Goal: Task Accomplishment & Management: Use online tool/utility

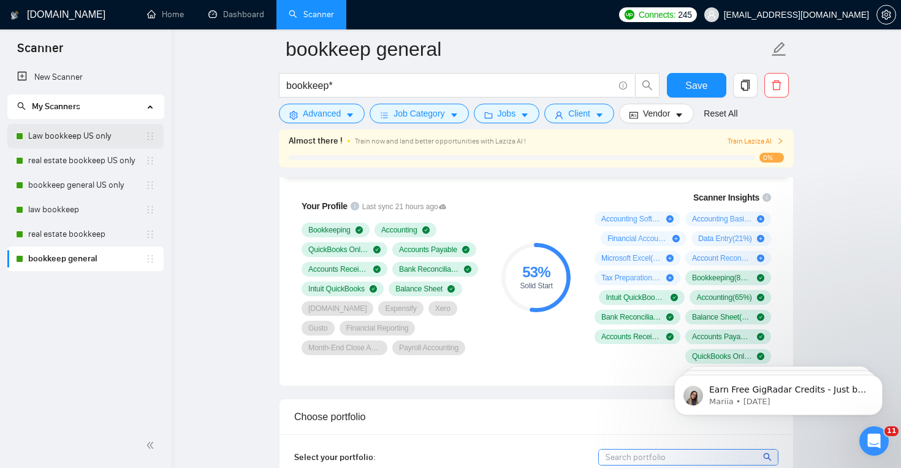
click at [109, 134] on link "Law bookkeep US only" at bounding box center [86, 136] width 117 height 25
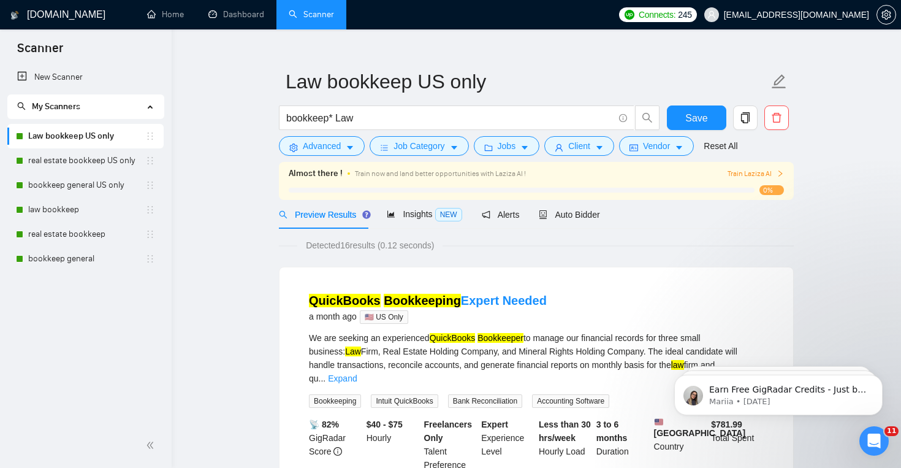
click at [292, 13] on link "Scanner" at bounding box center [311, 14] width 45 height 10
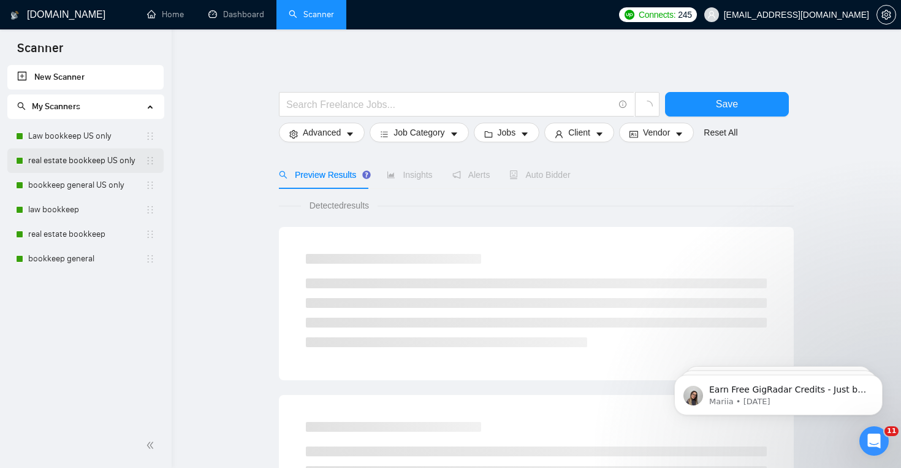
click at [107, 162] on link "real estate bookkeep US only" at bounding box center [86, 160] width 117 height 25
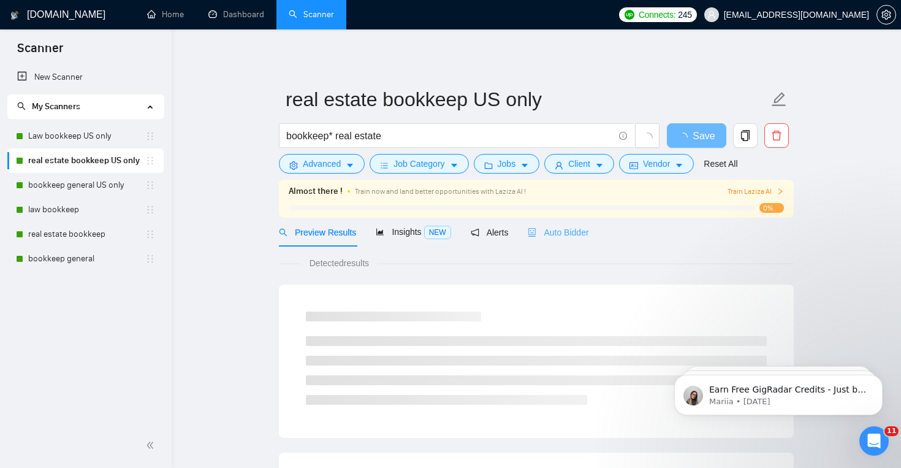
click at [583, 240] on div "Auto Bidder" at bounding box center [558, 232] width 61 height 29
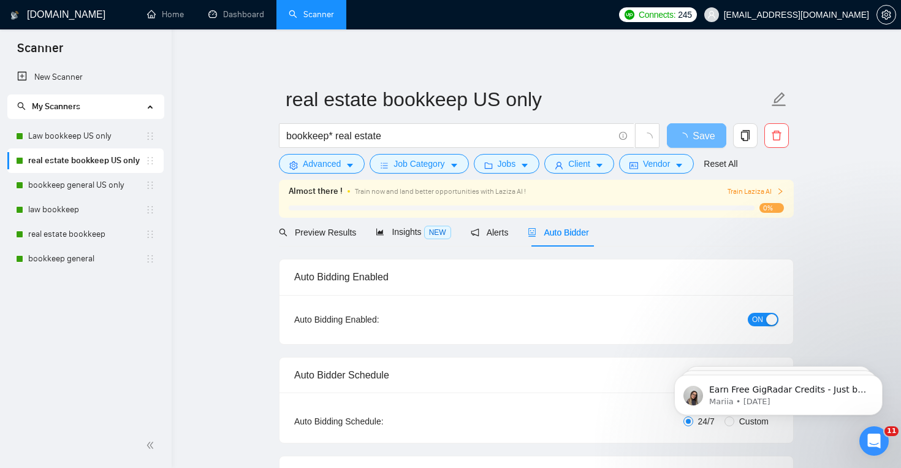
checkbox input "true"
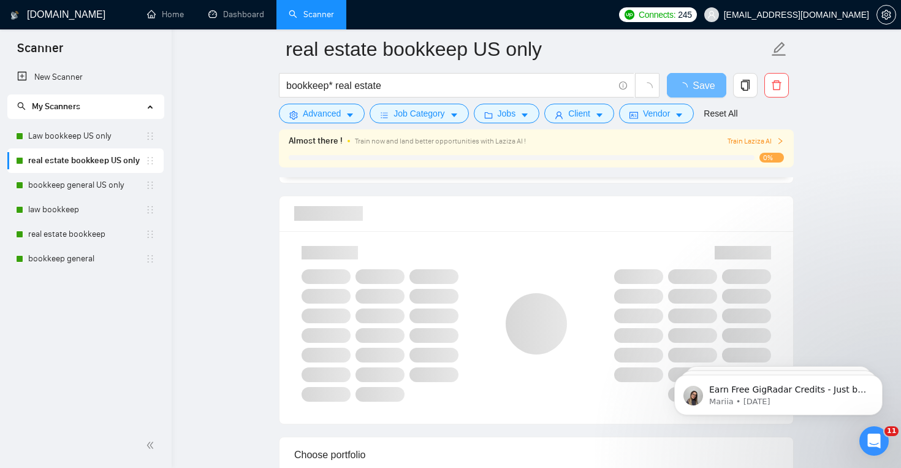
scroll to position [786, 0]
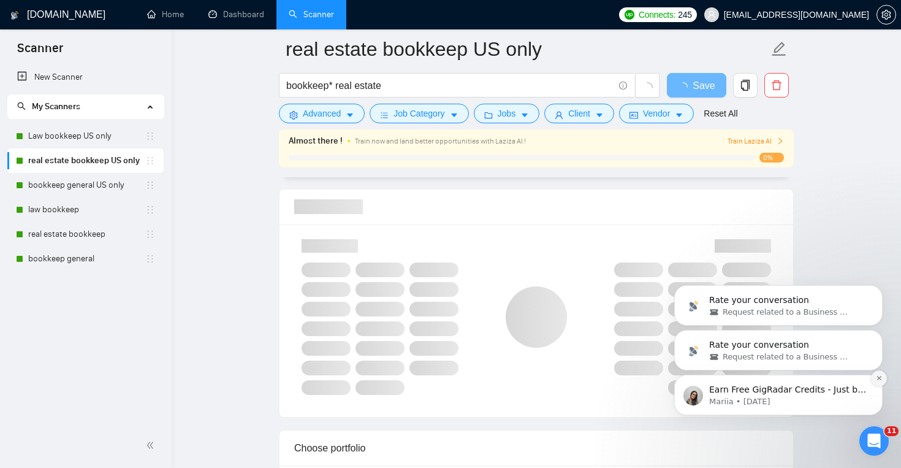
click at [874, 376] on button "Dismiss notification" at bounding box center [879, 378] width 16 height 16
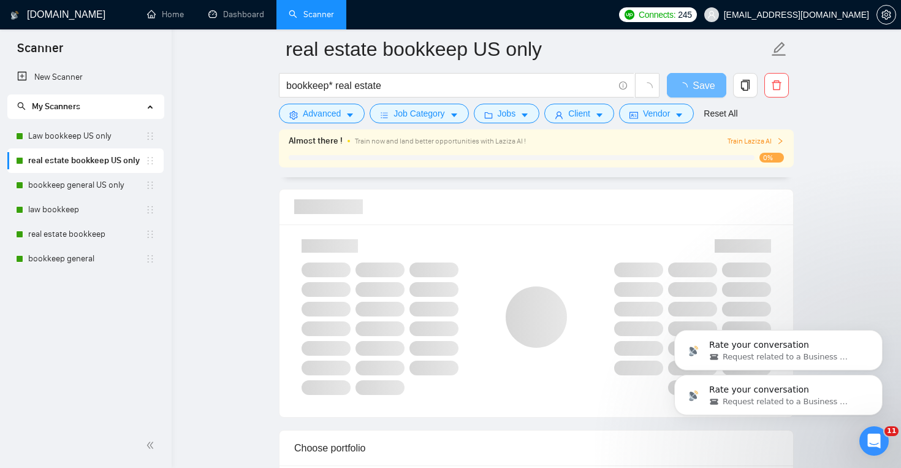
click at [874, 371] on button "Dismiss notification" at bounding box center [879, 377] width 13 height 13
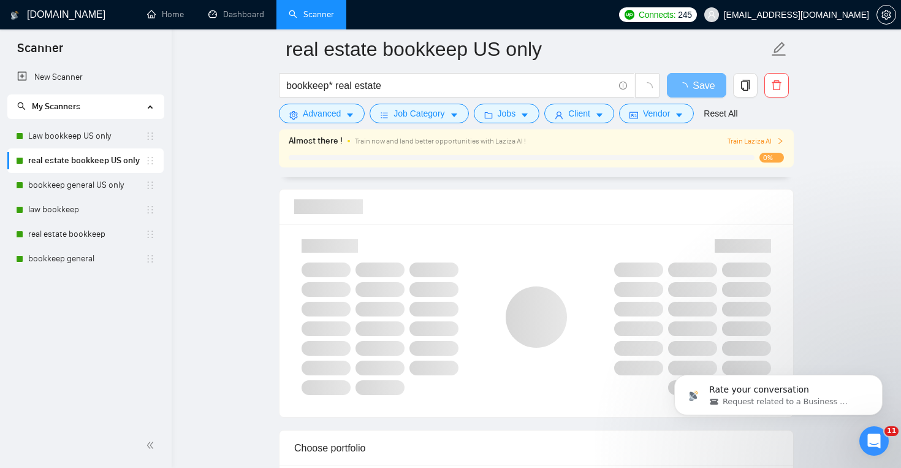
click at [874, 376] on button "Dismiss notification" at bounding box center [879, 377] width 13 height 13
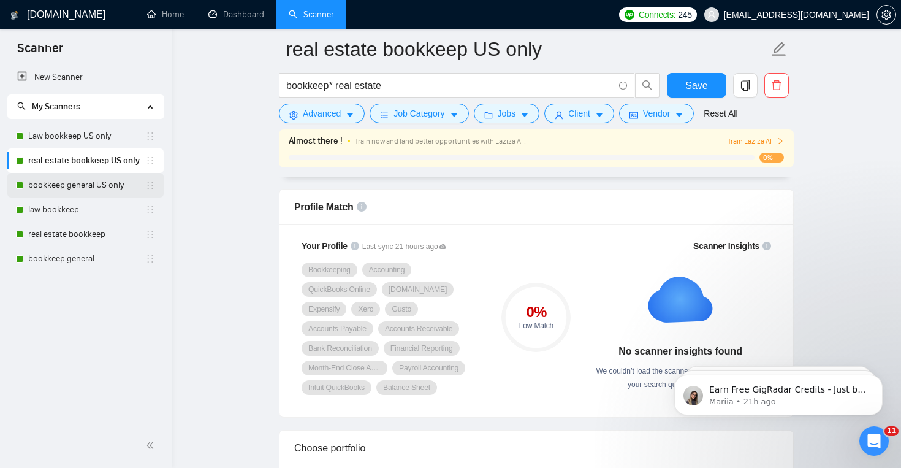
click at [89, 182] on link "bookkeep general US only" at bounding box center [86, 185] width 117 height 25
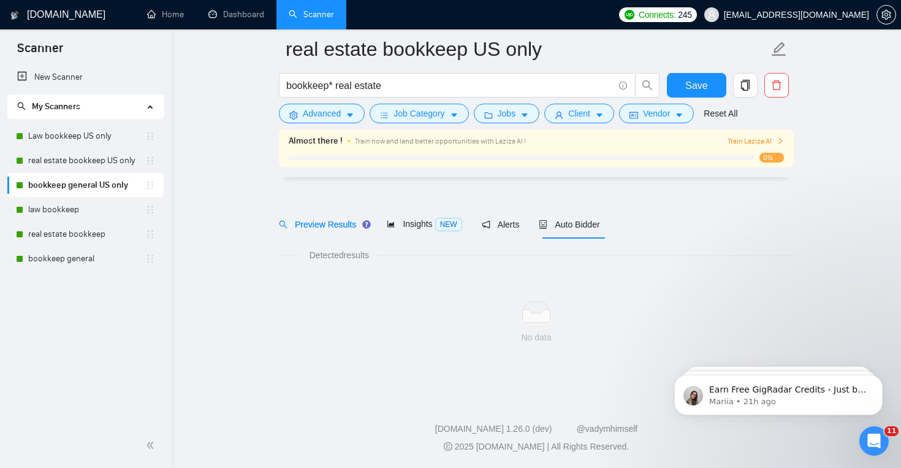
scroll to position [18, 0]
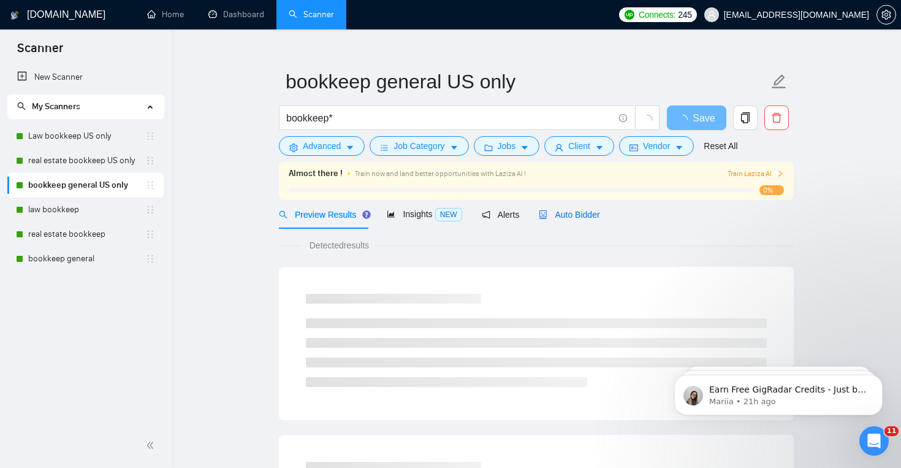
click at [593, 218] on span "Auto Bidder" at bounding box center [569, 215] width 61 height 10
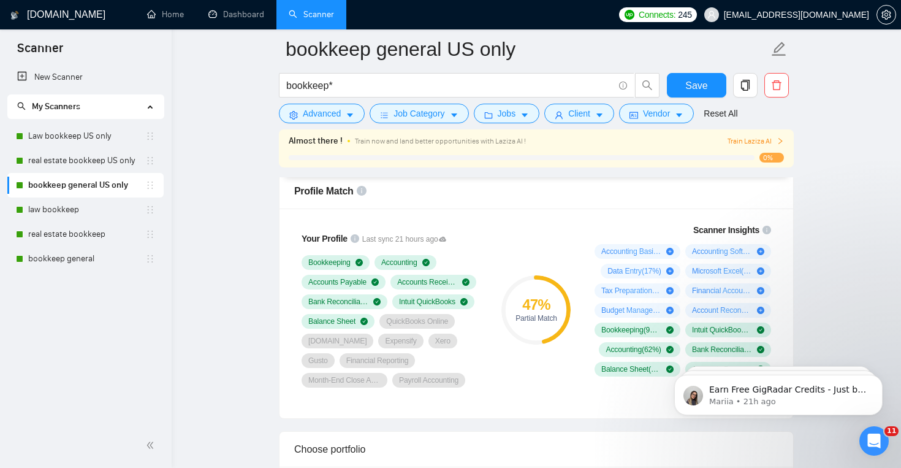
scroll to position [801, 0]
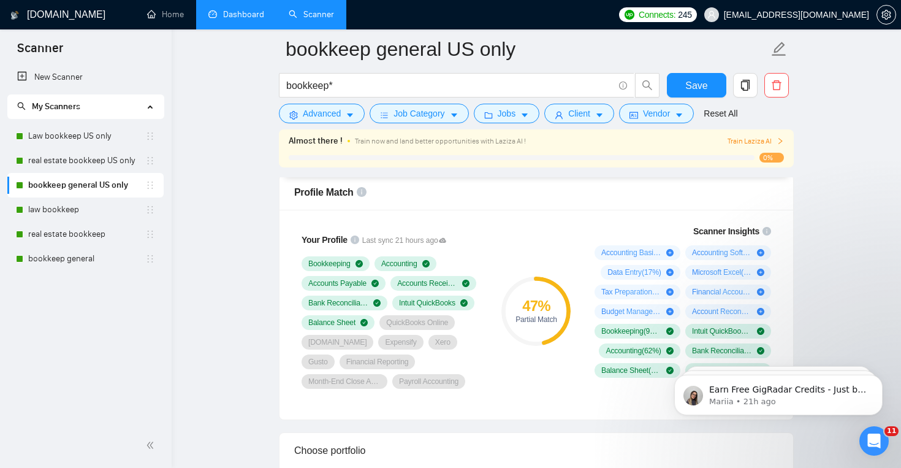
click at [260, 20] on link "Dashboard" at bounding box center [236, 14] width 56 height 10
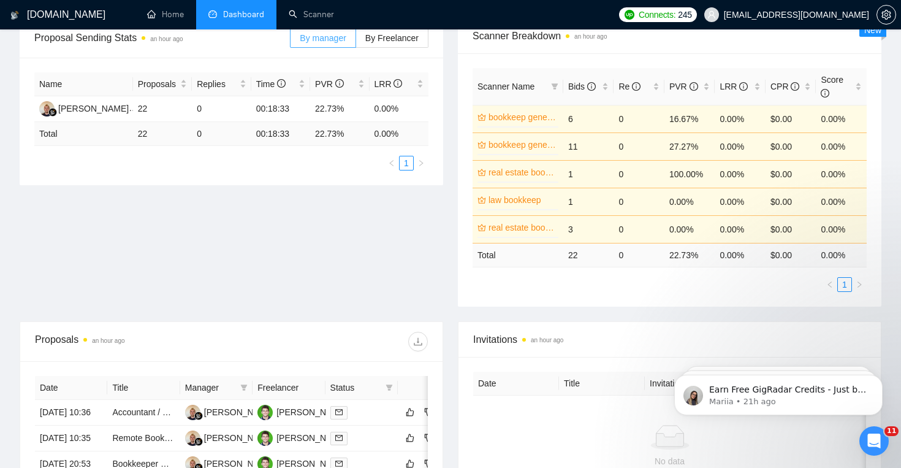
scroll to position [204, 0]
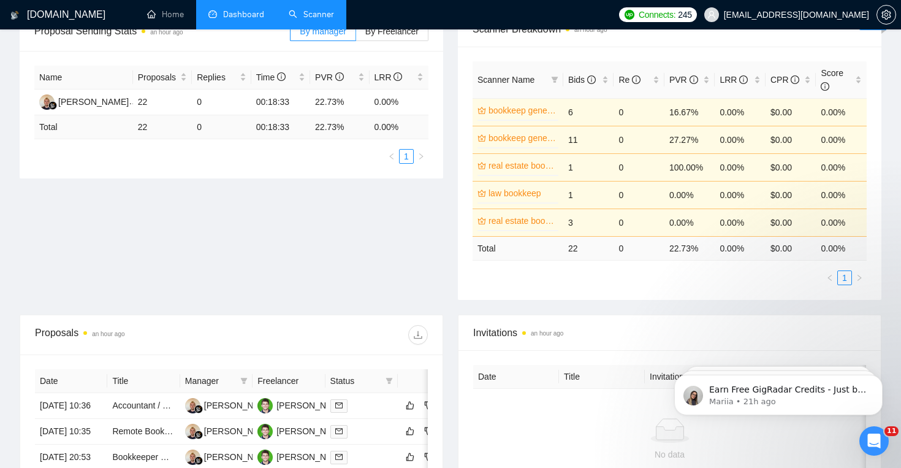
click at [323, 28] on li "Scanner" at bounding box center [311, 14] width 70 height 29
click at [319, 15] on link "Scanner" at bounding box center [311, 14] width 45 height 10
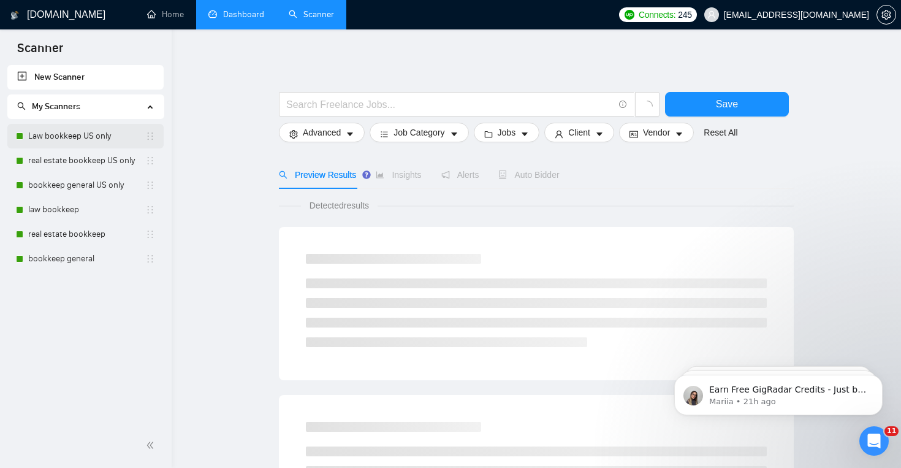
click at [101, 132] on link "Law bookkeep US only" at bounding box center [86, 136] width 117 height 25
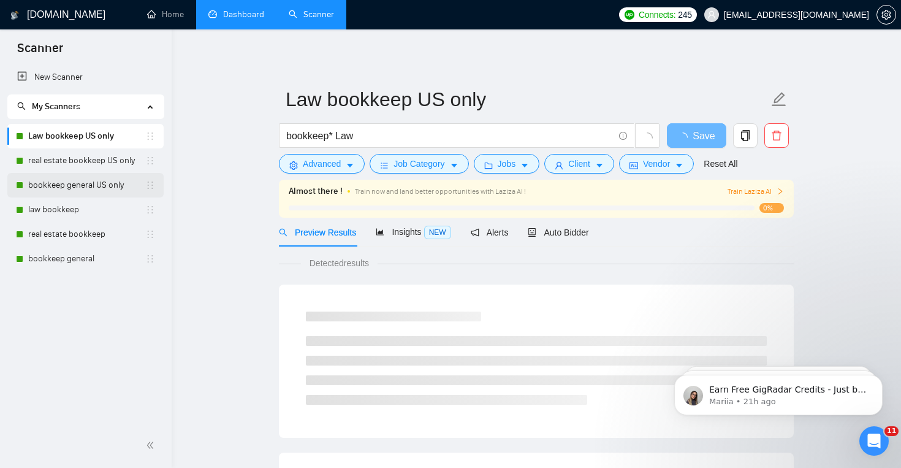
click at [84, 180] on link "bookkeep general US only" at bounding box center [86, 185] width 117 height 25
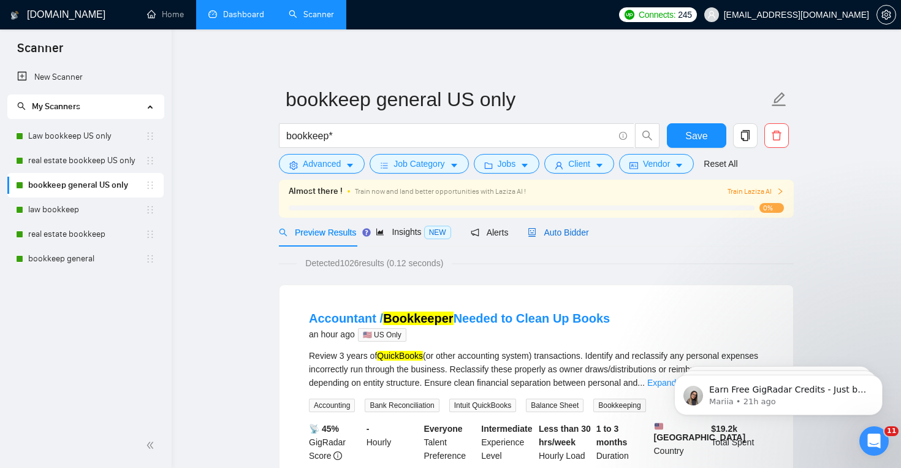
click at [547, 237] on span "Auto Bidder" at bounding box center [558, 232] width 61 height 10
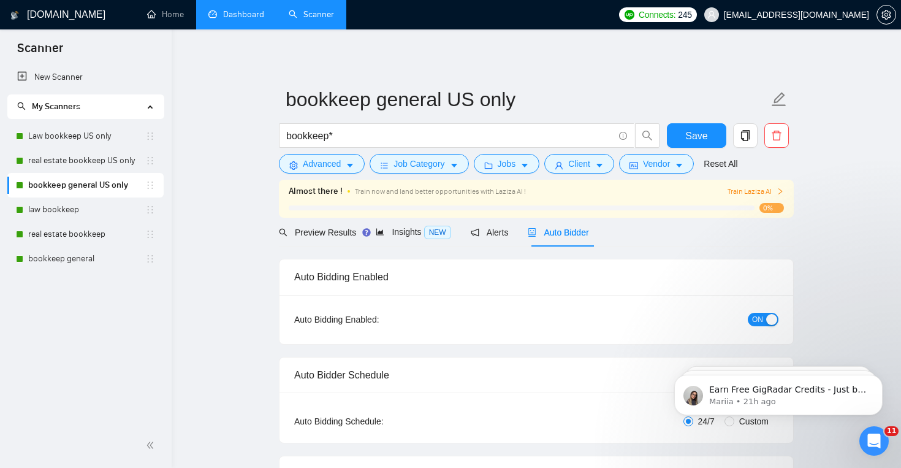
checkbox input "true"
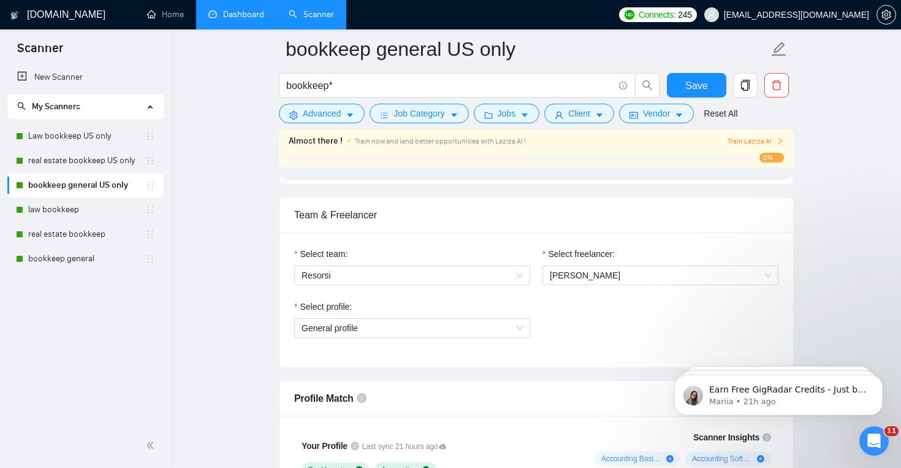
scroll to position [580, 0]
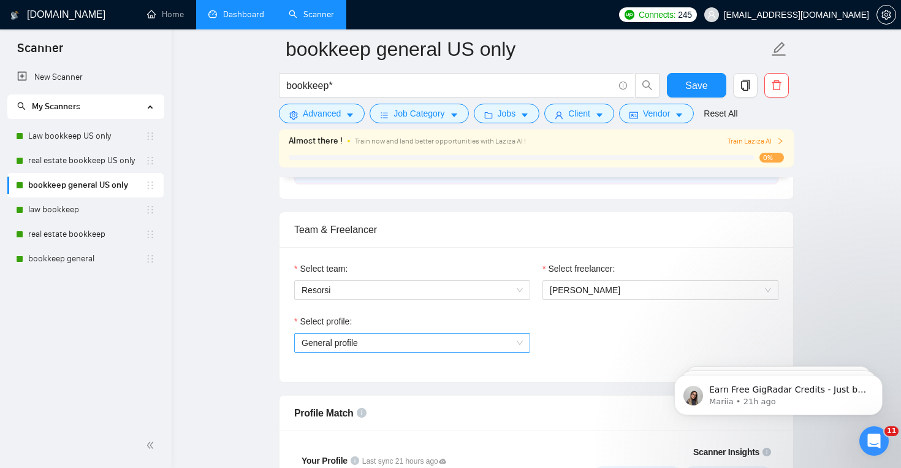
click at [510, 346] on span "General profile" at bounding box center [412, 342] width 221 height 18
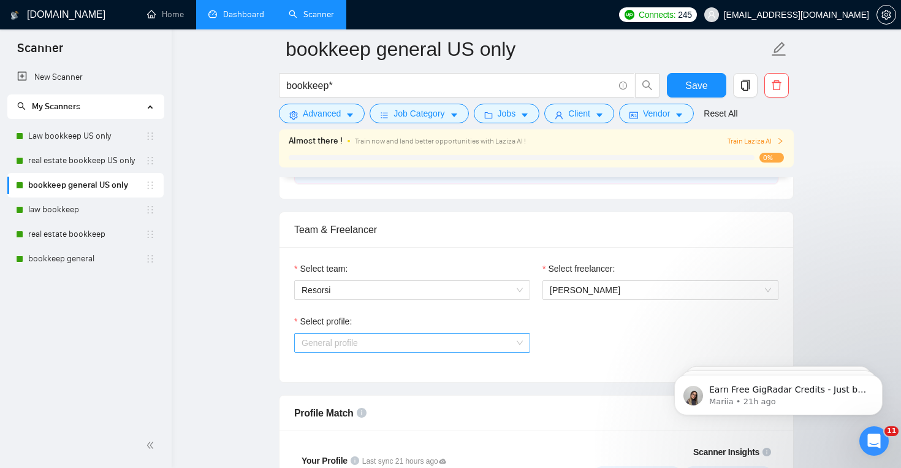
click at [373, 343] on span "General profile" at bounding box center [412, 342] width 221 height 18
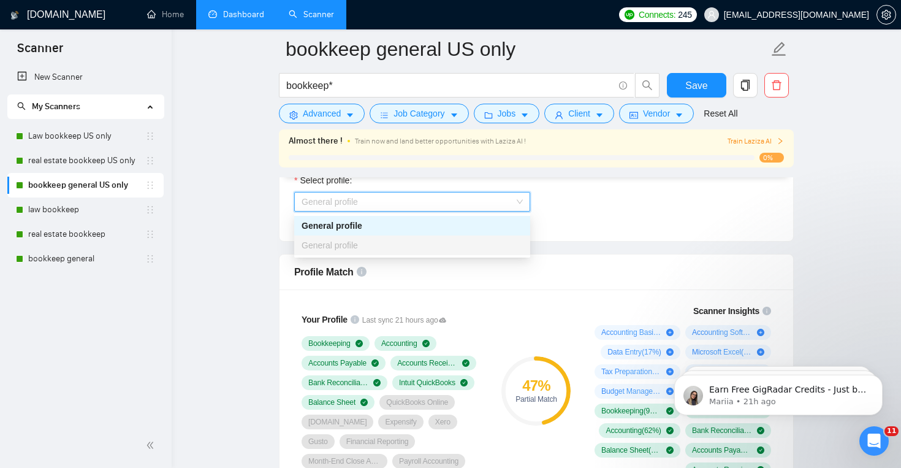
scroll to position [734, 0]
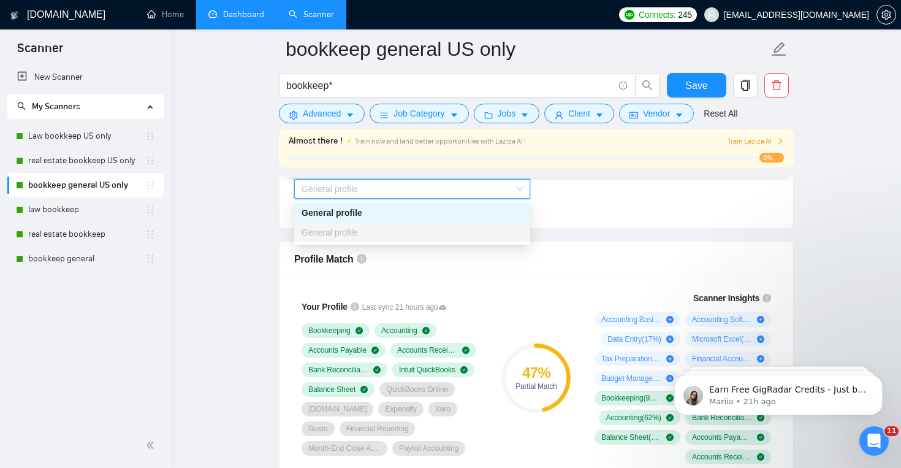
click at [434, 229] on div "General profile" at bounding box center [412, 232] width 221 height 13
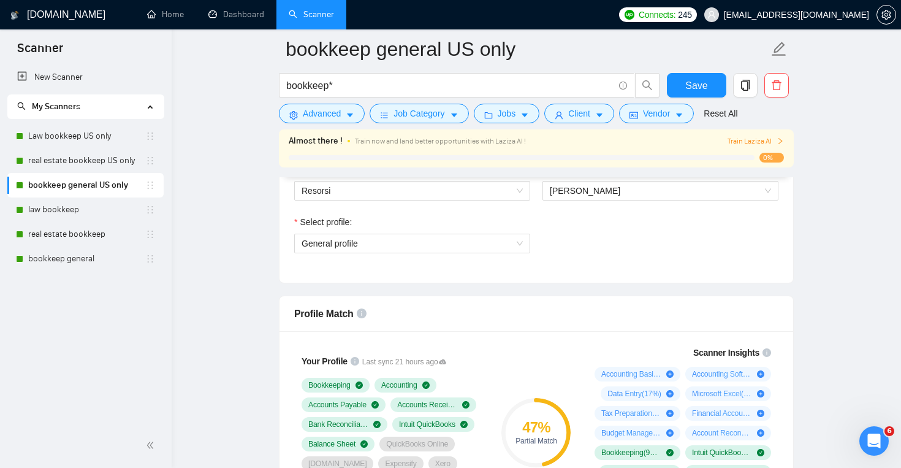
scroll to position [678, 0]
click at [308, 238] on span "General profile" at bounding box center [412, 244] width 221 height 18
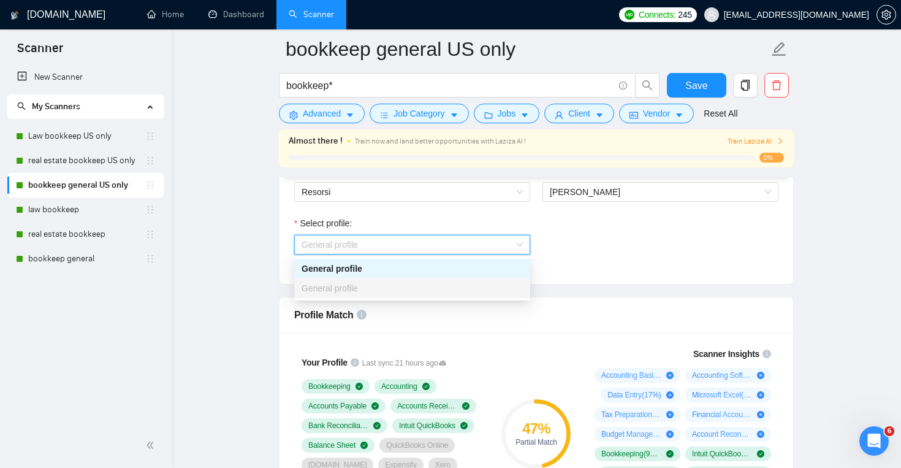
click at [308, 238] on span "General profile" at bounding box center [412, 244] width 221 height 18
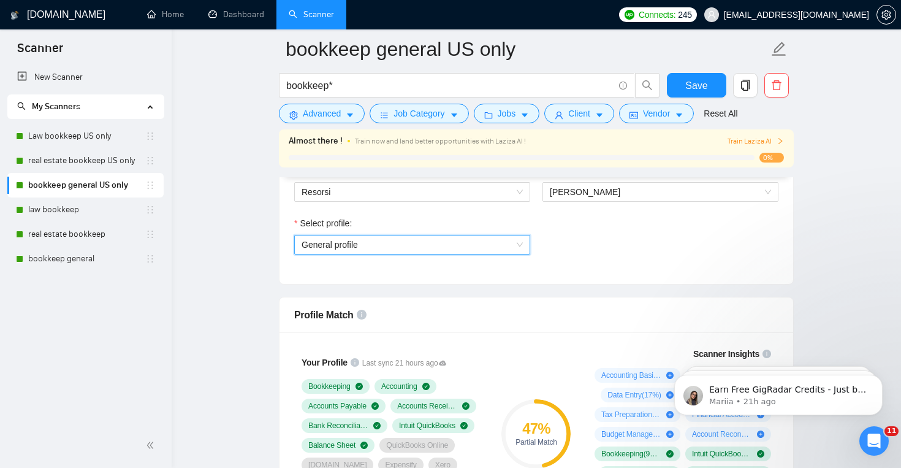
scroll to position [0, 0]
click at [414, 243] on span "General profile" at bounding box center [412, 244] width 221 height 18
click at [417, 249] on span "General profile" at bounding box center [412, 244] width 221 height 18
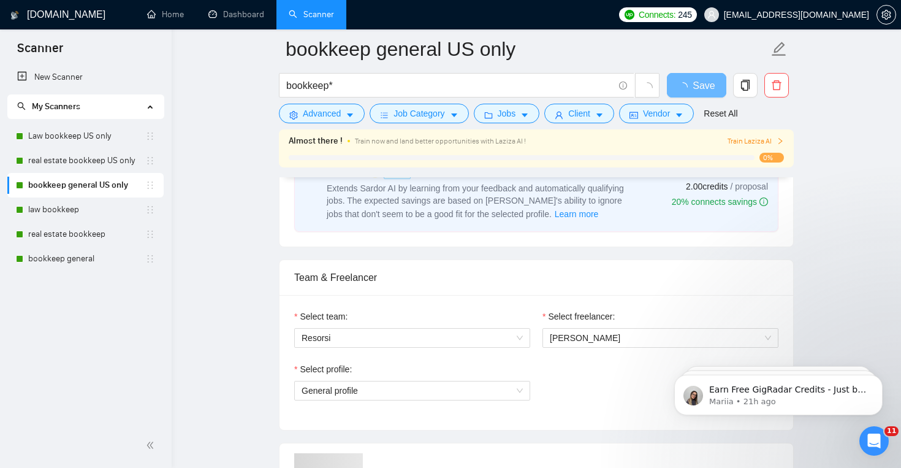
scroll to position [607, 0]
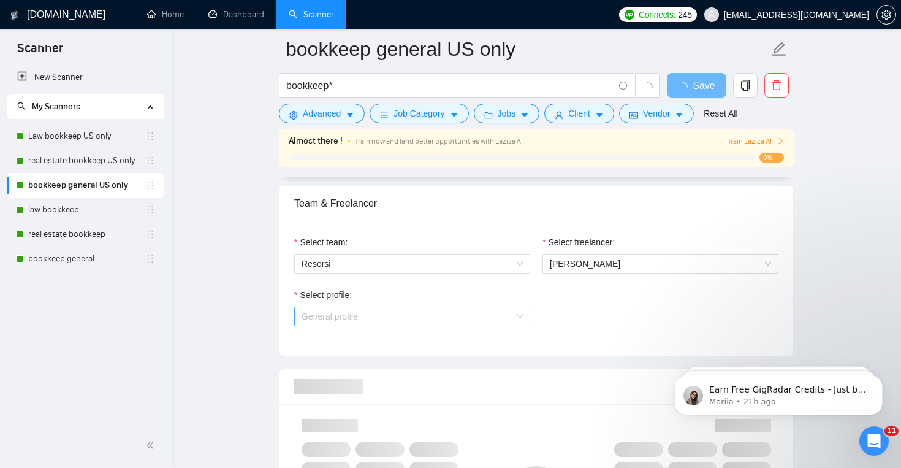
click at [474, 322] on span "General profile" at bounding box center [412, 316] width 221 height 18
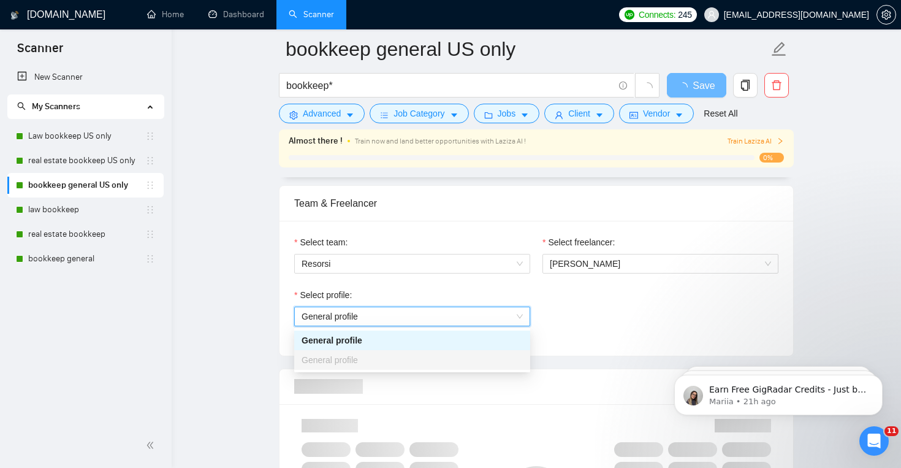
click at [476, 321] on span "General profile" at bounding box center [412, 316] width 221 height 18
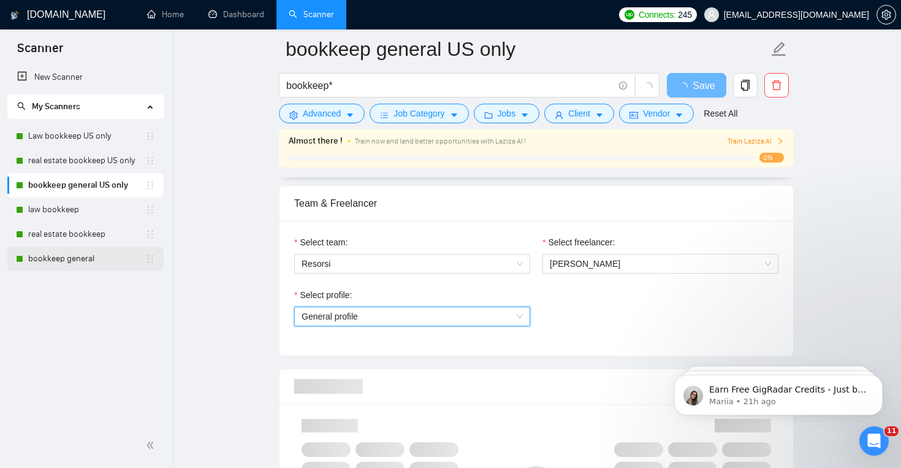
click at [104, 262] on link "bookkeep general" at bounding box center [86, 258] width 117 height 25
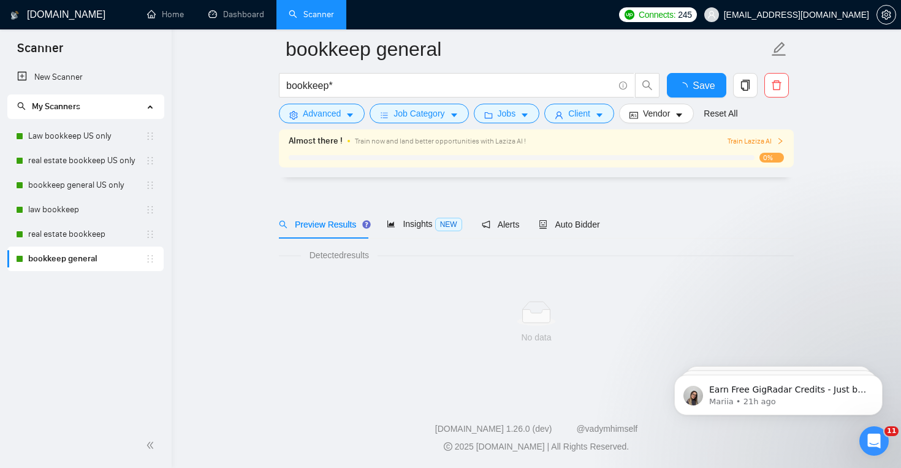
scroll to position [8, 0]
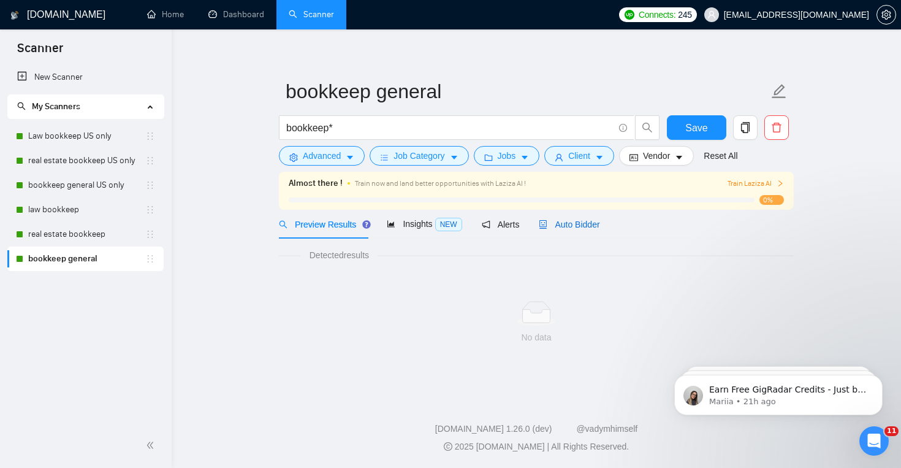
click at [582, 222] on span "Auto Bidder" at bounding box center [569, 224] width 61 height 10
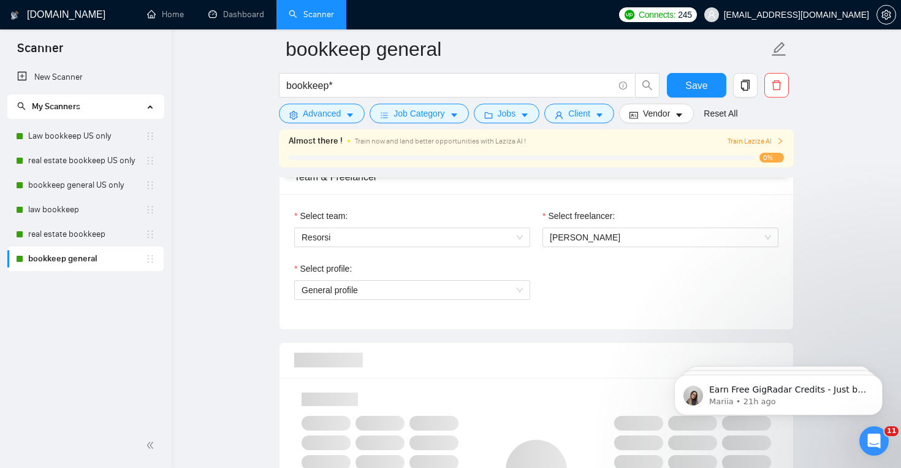
scroll to position [649, 0]
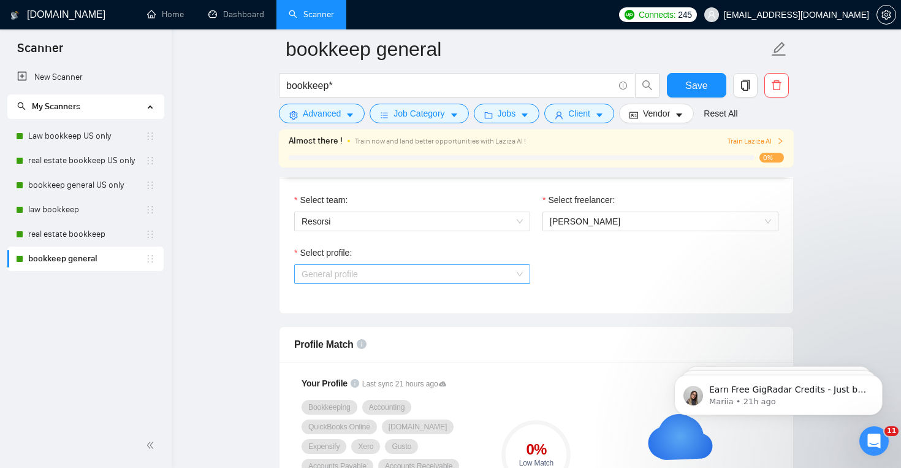
click at [495, 273] on span "General profile" at bounding box center [412, 274] width 221 height 18
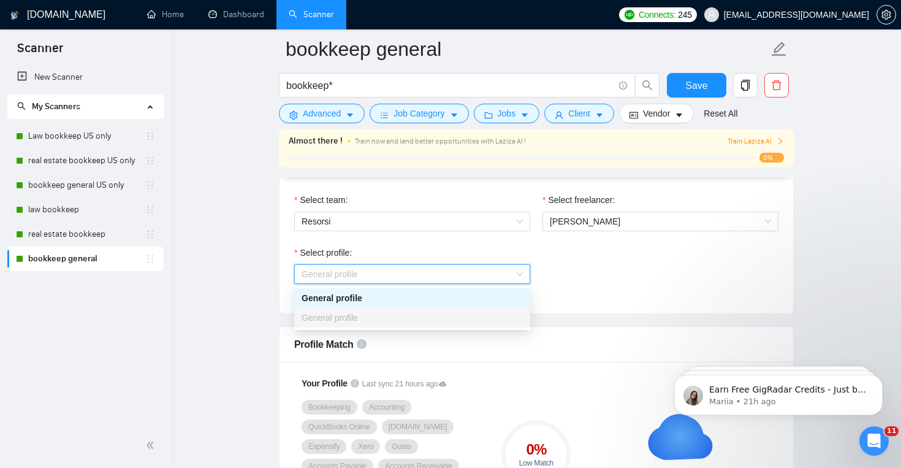
click at [480, 304] on div "General profile" at bounding box center [412, 297] width 221 height 13
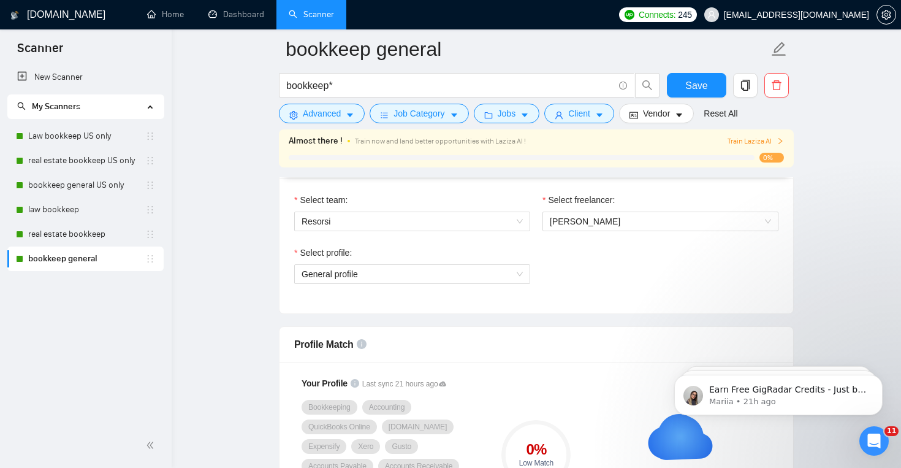
click at [490, 283] on div "Select profile: General profile" at bounding box center [412, 272] width 248 height 53
click at [503, 276] on span "General profile" at bounding box center [412, 274] width 221 height 18
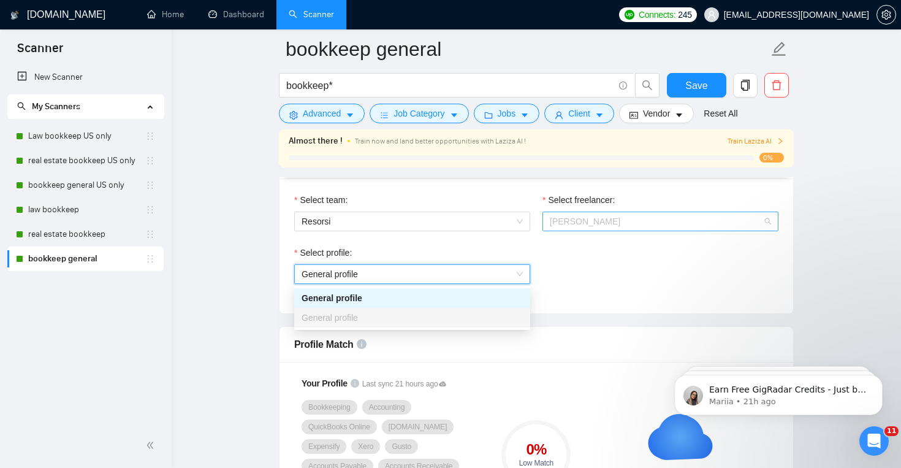
click at [619, 214] on span "[PERSON_NAME]" at bounding box center [660, 221] width 221 height 18
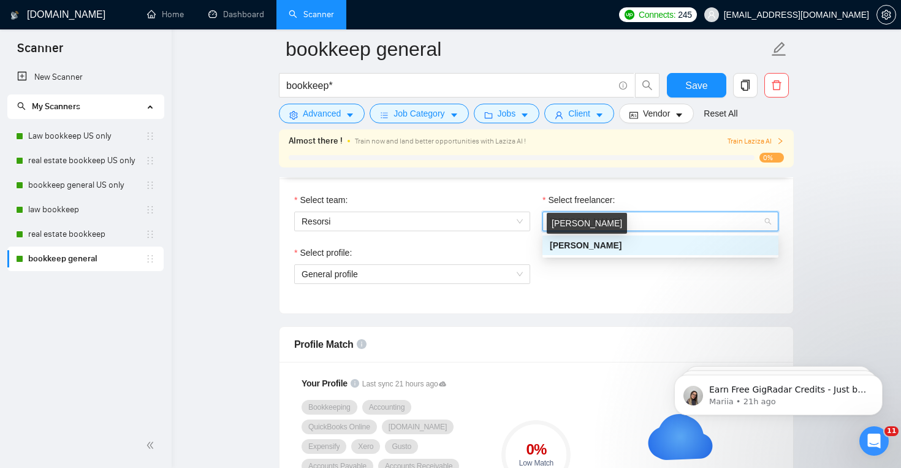
click at [612, 246] on span "[PERSON_NAME]" at bounding box center [586, 245] width 72 height 10
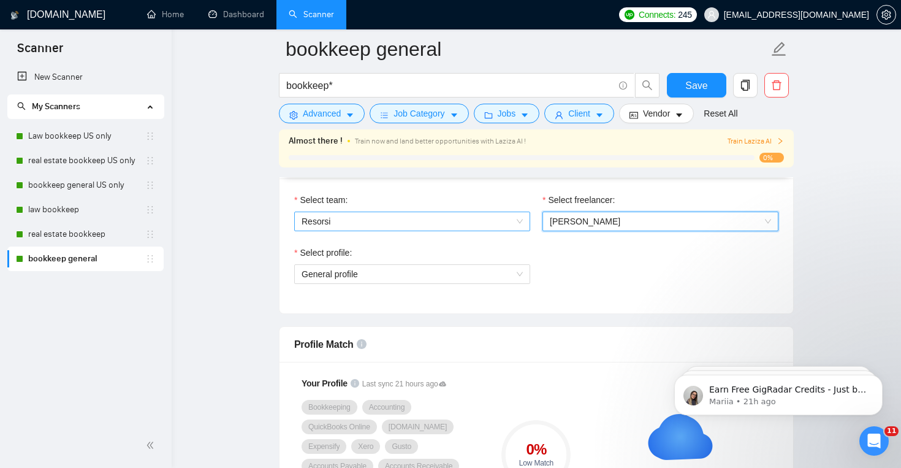
click at [516, 222] on span "Resorsi" at bounding box center [412, 221] width 221 height 18
click at [514, 227] on span "Resorsi" at bounding box center [412, 221] width 221 height 18
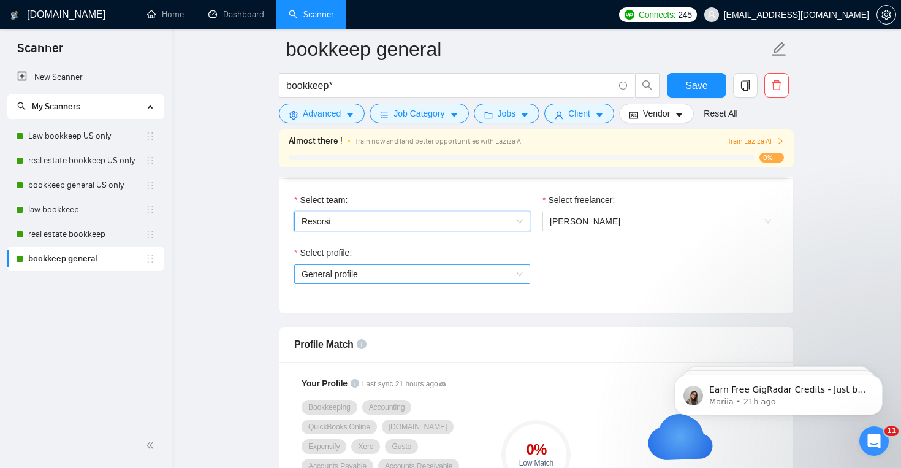
click at [519, 269] on span "General profile" at bounding box center [412, 274] width 221 height 18
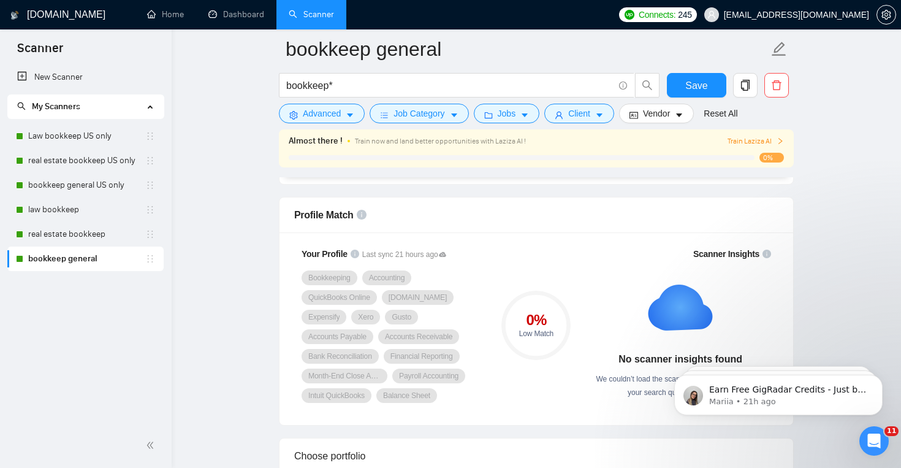
scroll to position [782, 0]
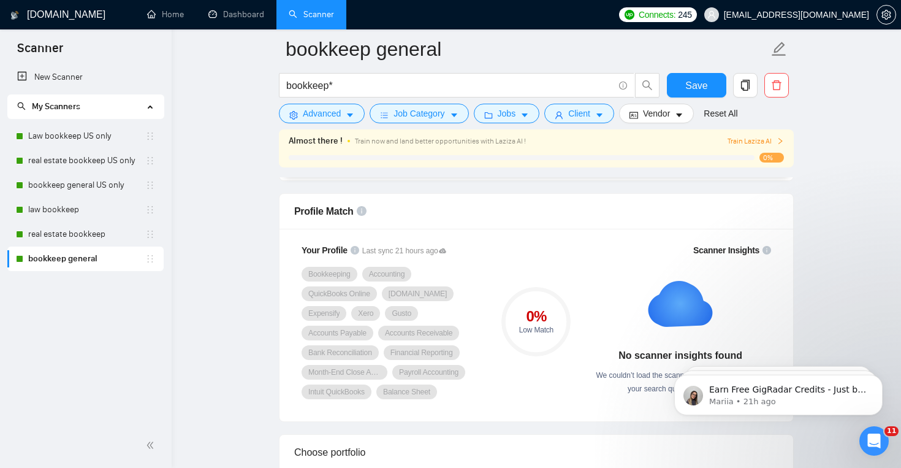
click at [99, 259] on link "bookkeep general" at bounding box center [86, 258] width 117 height 25
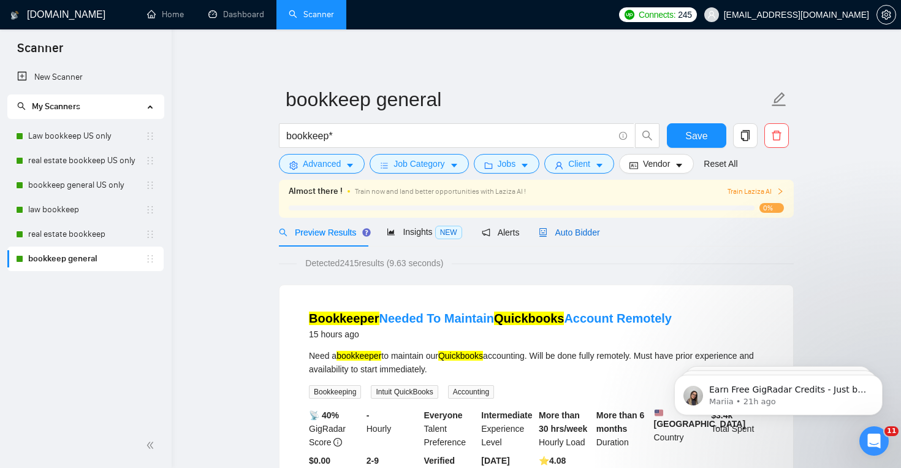
click at [555, 232] on span "Auto Bidder" at bounding box center [569, 232] width 61 height 10
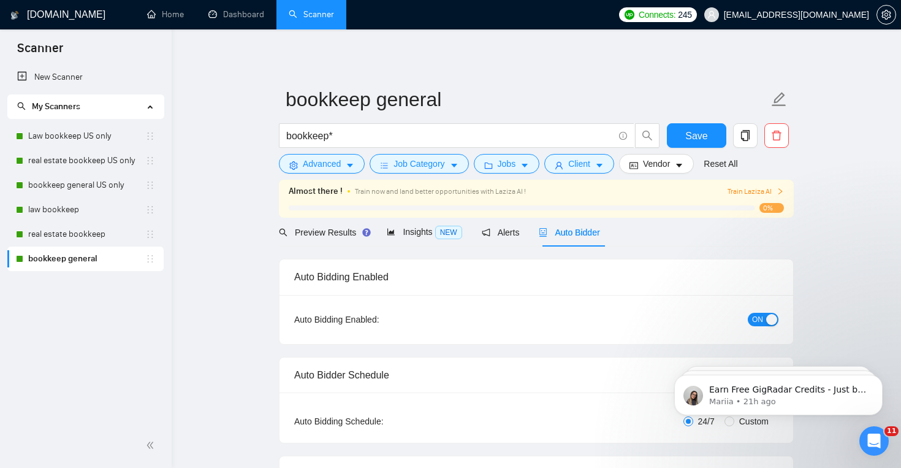
checkbox input "true"
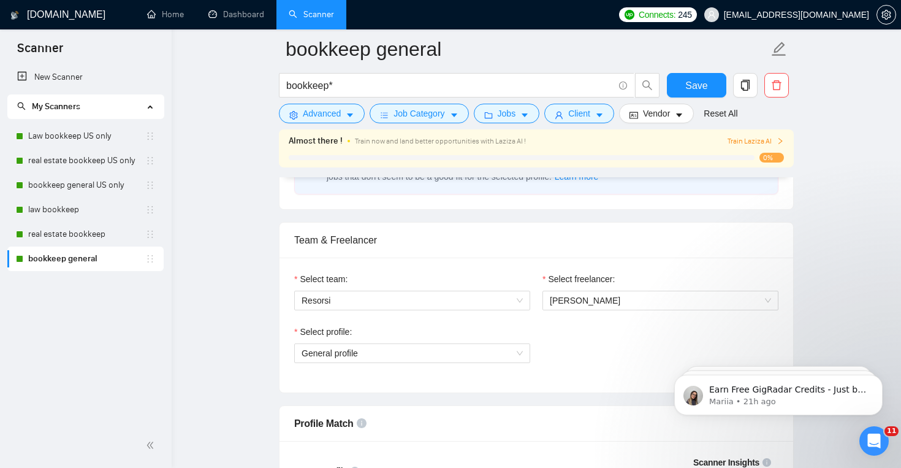
scroll to position [573, 0]
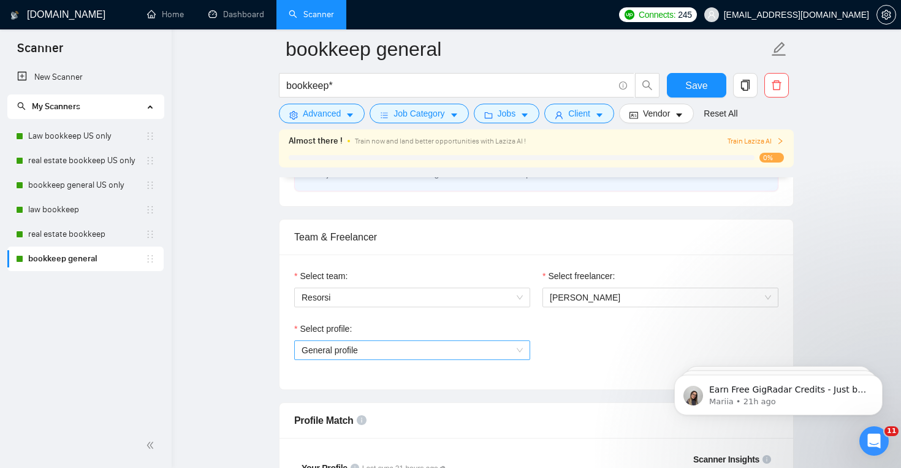
click at [428, 358] on span "General profile" at bounding box center [412, 350] width 221 height 18
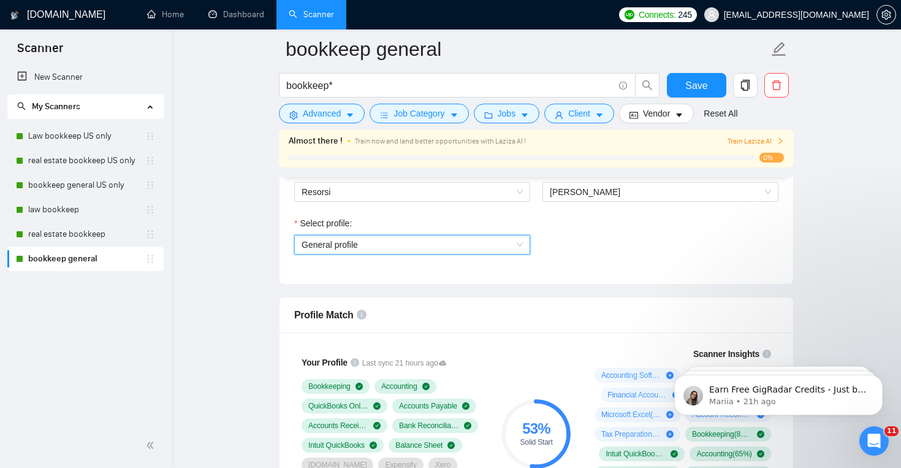
scroll to position [669, 0]
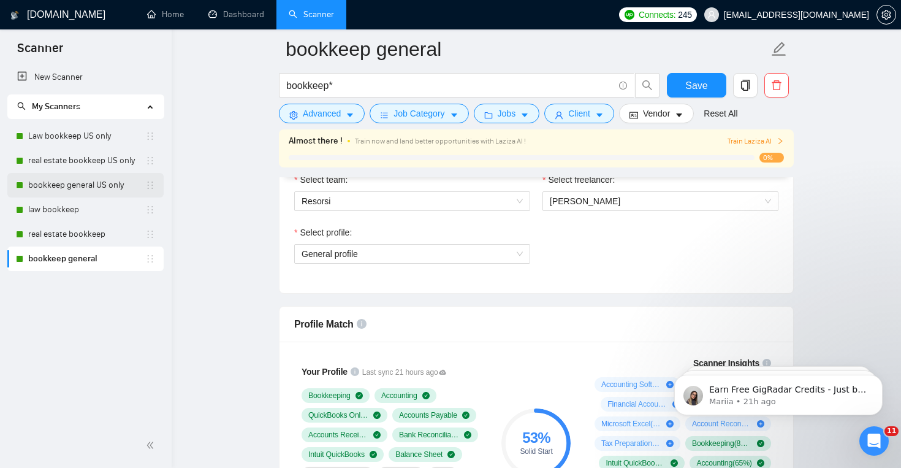
click at [104, 186] on link "bookkeep general US only" at bounding box center [86, 185] width 117 height 25
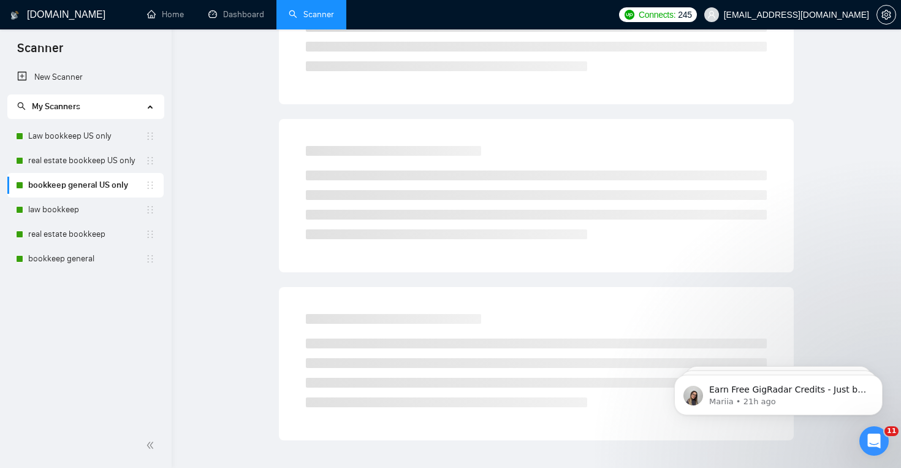
scroll to position [18, 0]
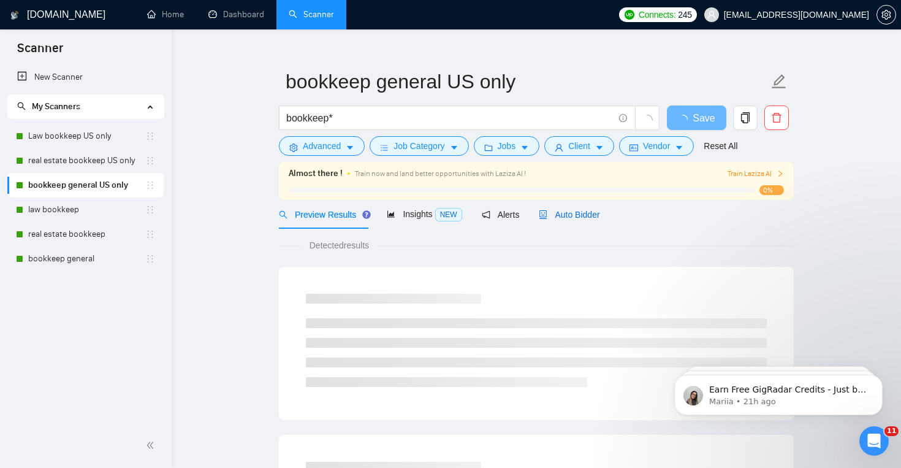
click at [553, 214] on span "Auto Bidder" at bounding box center [569, 215] width 61 height 10
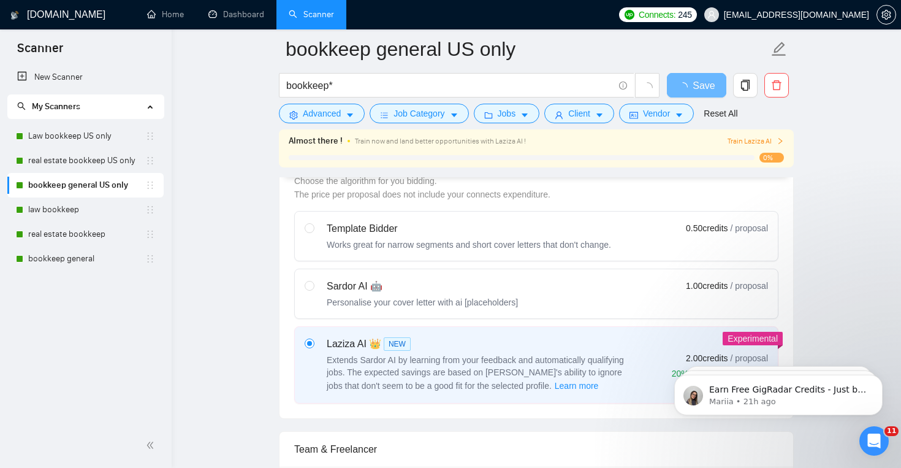
scroll to position [528, 0]
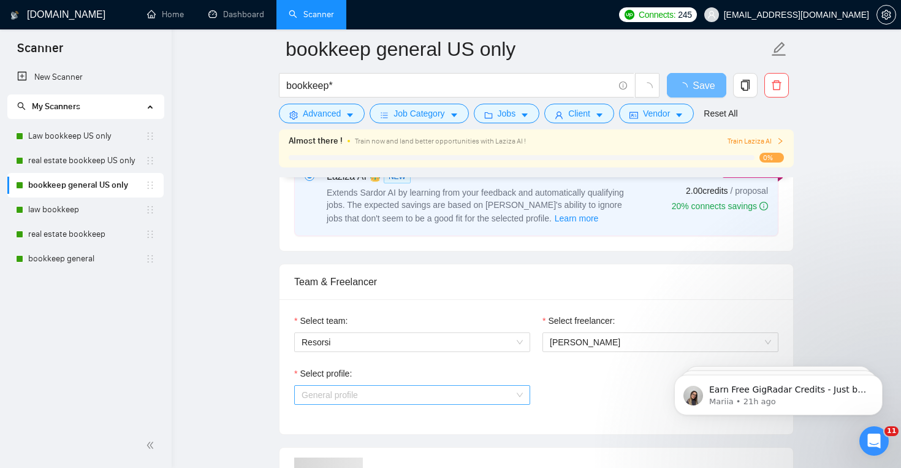
click at [438, 387] on span "General profile" at bounding box center [412, 394] width 221 height 18
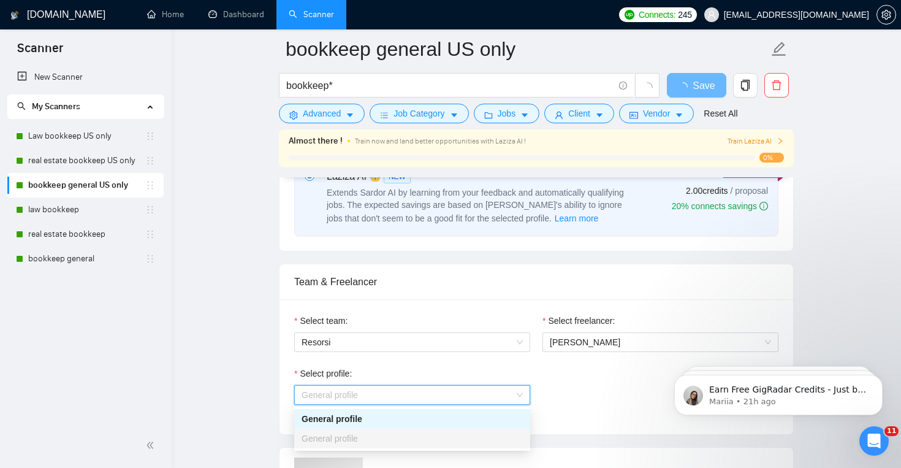
click at [438, 387] on span "General profile" at bounding box center [412, 394] width 221 height 18
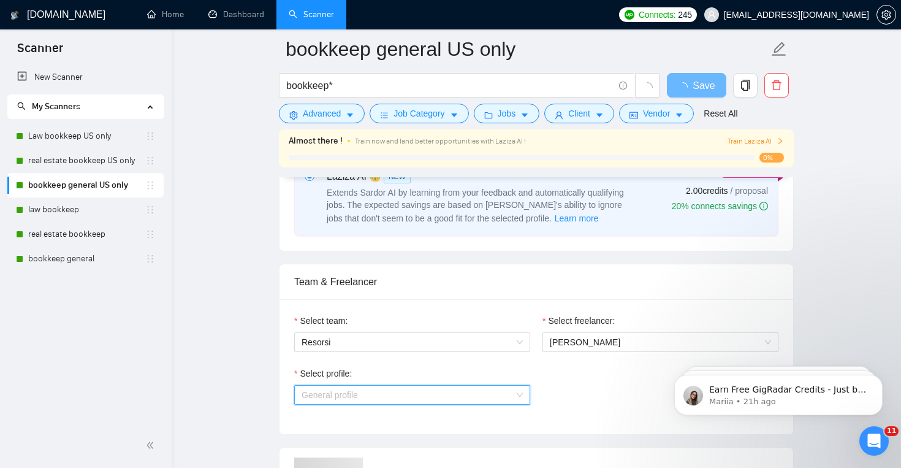
click at [438, 387] on span "General profile" at bounding box center [412, 394] width 221 height 18
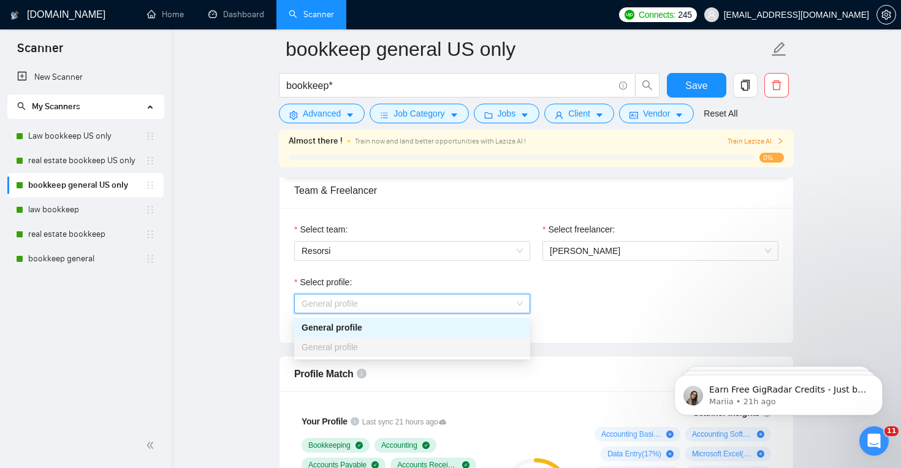
scroll to position [617, 0]
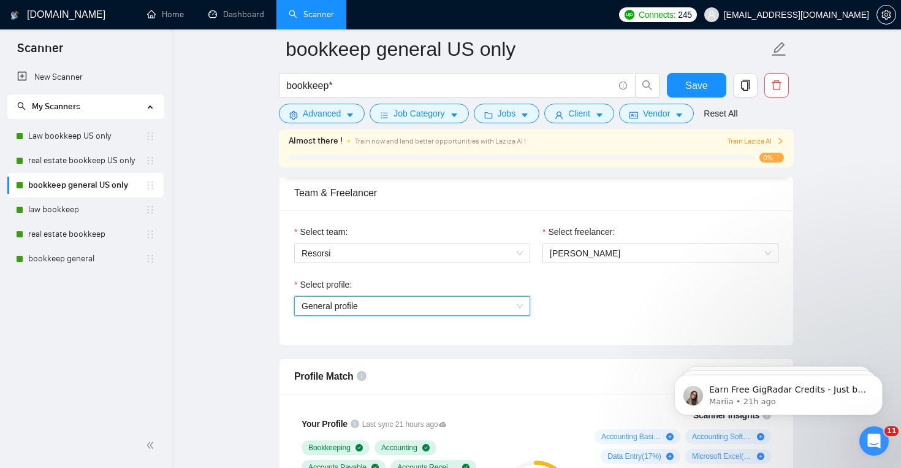
click at [336, 316] on div "Select profile: General profile General profile" at bounding box center [412, 304] width 248 height 53
click at [343, 306] on span "General profile" at bounding box center [330, 306] width 56 height 10
